Goal: Complete application form: Complete application form

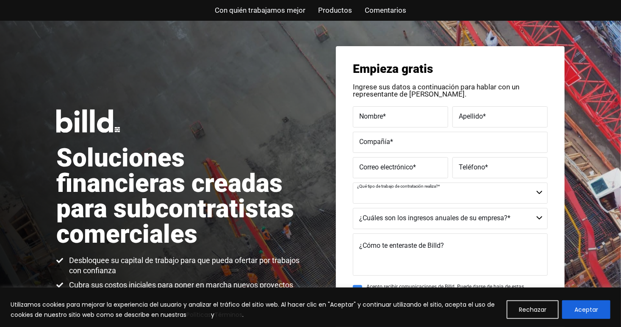
click at [536, 191] on select "Comercial Comercial y Residencial Residencial No es un contratista" at bounding box center [450, 193] width 195 height 21
select select "Commercial and Residential"
click at [353, 183] on select "Comercial Comercial y Residencial Residencial No es un contratista" at bounding box center [450, 193] width 195 height 21
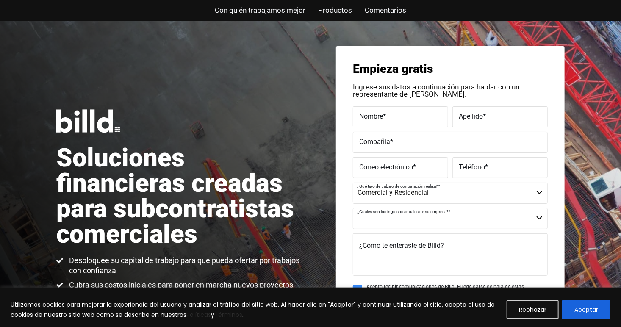
click at [538, 218] on select "$40 millones + $25 millones - $40 millones $8 millones - $25 millones $4 millon…" at bounding box center [450, 218] width 195 height 21
select select "Less than $1M"
click at [353, 208] on select "$40 millones + $25 millones - $40 millones $8 millones - $25 millones $4 millon…" at bounding box center [450, 218] width 195 height 21
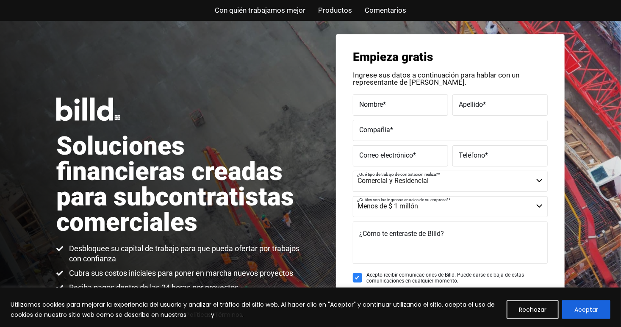
scroll to position [12, 0]
click at [397, 105] on label "Nombre *" at bounding box center [400, 105] width 83 height 12
click at [397, 105] on input "Nombre *" at bounding box center [400, 104] width 95 height 21
type input "[PERSON_NAME]"
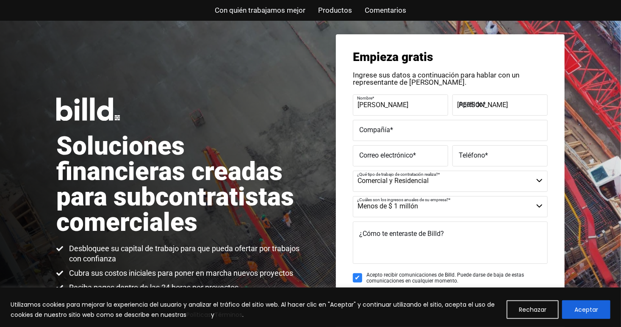
type input "FPR [PERSON_NAME]"
type input "[EMAIL_ADDRESS][DOMAIN_NAME]"
type input "[PHONE_NUMBER]"
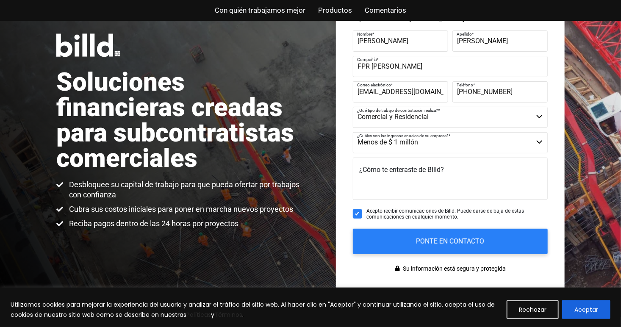
scroll to position [74, 0]
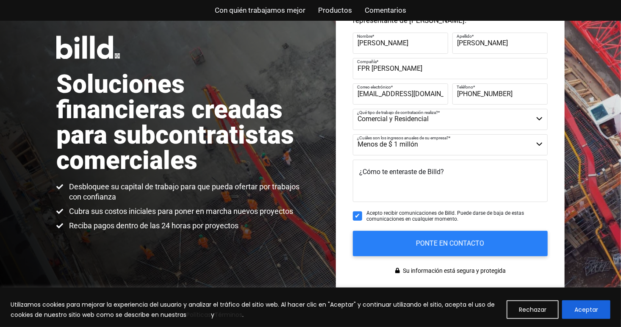
click at [382, 176] on label "¿Cómo te enteraste de Billd?" at bounding box center [401, 172] width 85 height 12
click at [382, 176] on textarea "¿Cómo te enteraste de Billd?" at bounding box center [450, 181] width 195 height 42
click at [435, 94] on input "[EMAIL_ADDRESS][DOMAIN_NAME]" at bounding box center [400, 93] width 95 height 21
type input "[EMAIL_ADDRESS][DOMAIN_NAME]"
click at [459, 177] on textarea "¿Cómo te enteraste de Billd?" at bounding box center [450, 181] width 195 height 42
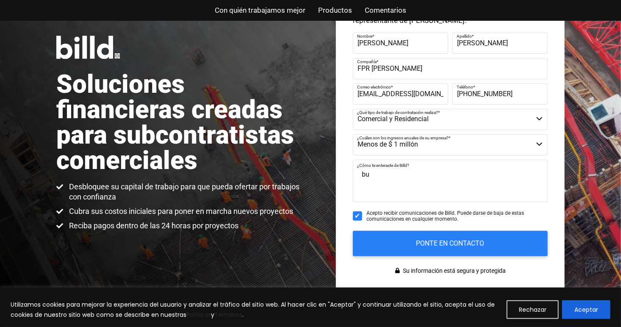
type textarea "b"
type textarea "G"
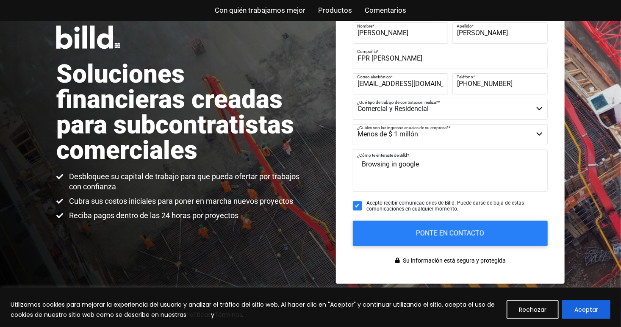
scroll to position [95, 0]
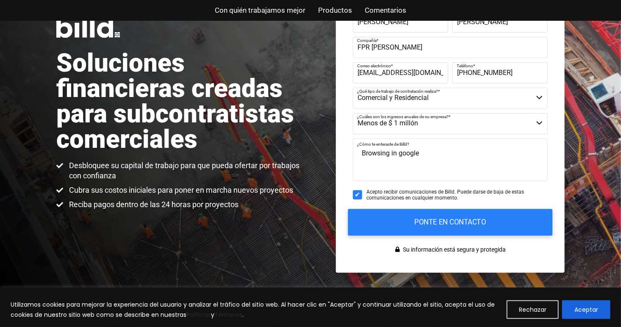
type textarea "Browsing in google"
click at [409, 222] on input "PONTE EN CONTACTO" at bounding box center [450, 222] width 205 height 27
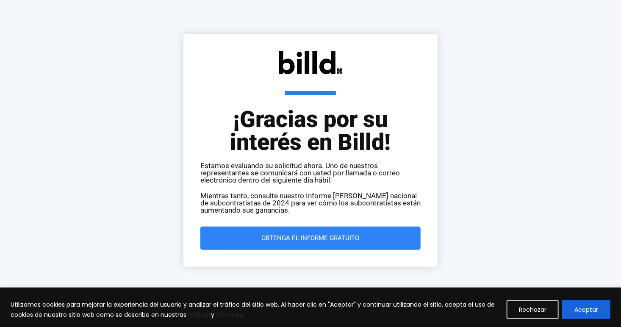
click at [343, 234] on link "Obtenga el informe gratuito" at bounding box center [310, 238] width 220 height 23
